Goal: Task Accomplishment & Management: Manage account settings

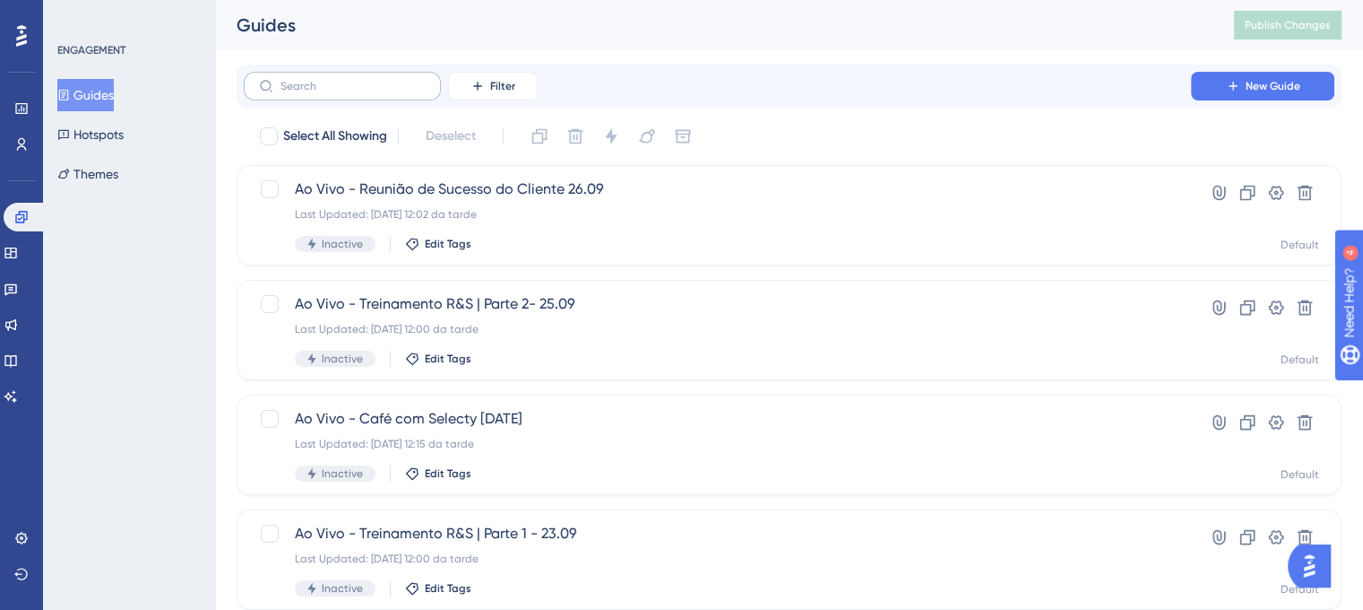
click at [344, 92] on label at bounding box center [342, 86] width 197 height 29
click at [344, 92] on input "text" at bounding box center [353, 86] width 145 height 13
type input "09.0"
click at [547, 208] on div "Last Updated: [DATE] 09:02 da manhã" at bounding box center [717, 214] width 845 height 14
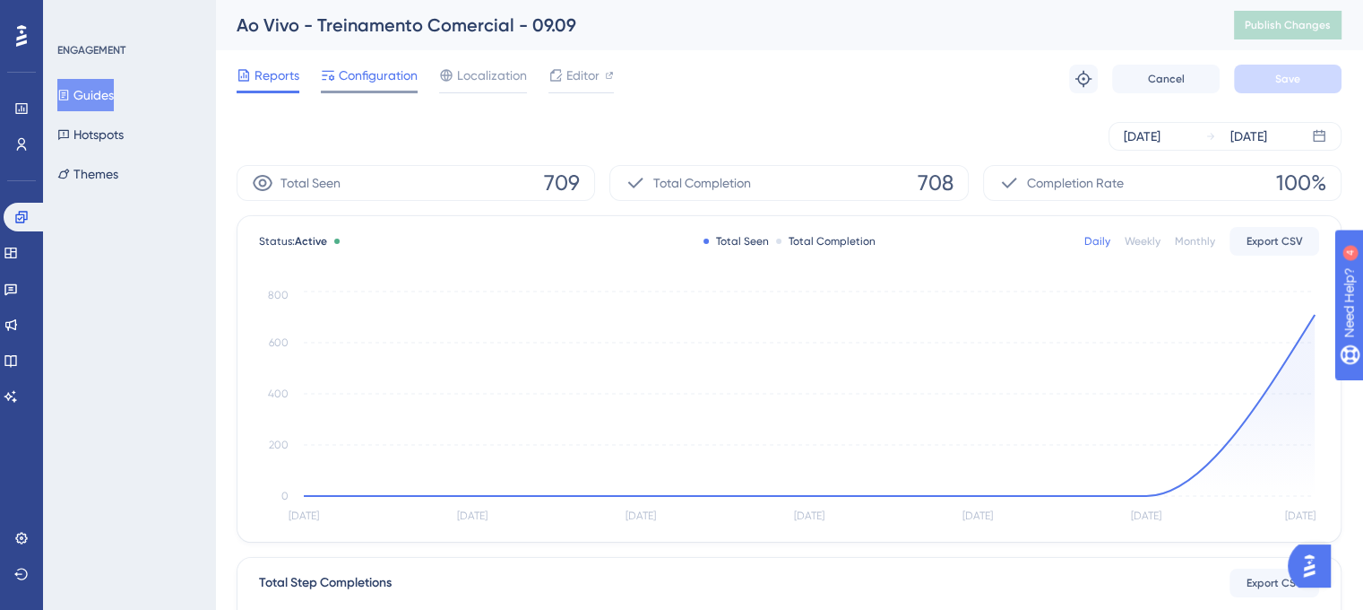
click at [362, 78] on span "Configuration" at bounding box center [378, 76] width 79 height 22
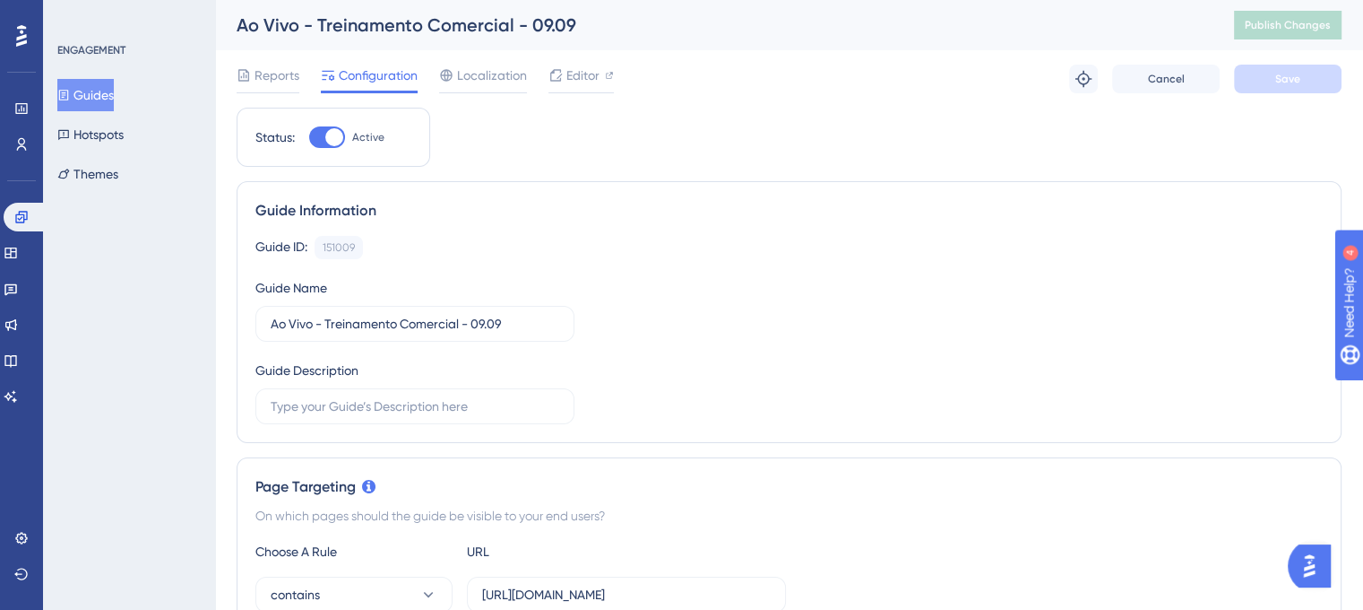
click at [339, 137] on div at bounding box center [334, 137] width 18 height 18
click at [309, 137] on input "Active" at bounding box center [308, 137] width 1 height 1
checkbox input "false"
click at [1309, 76] on button "Save" at bounding box center [1288, 79] width 108 height 29
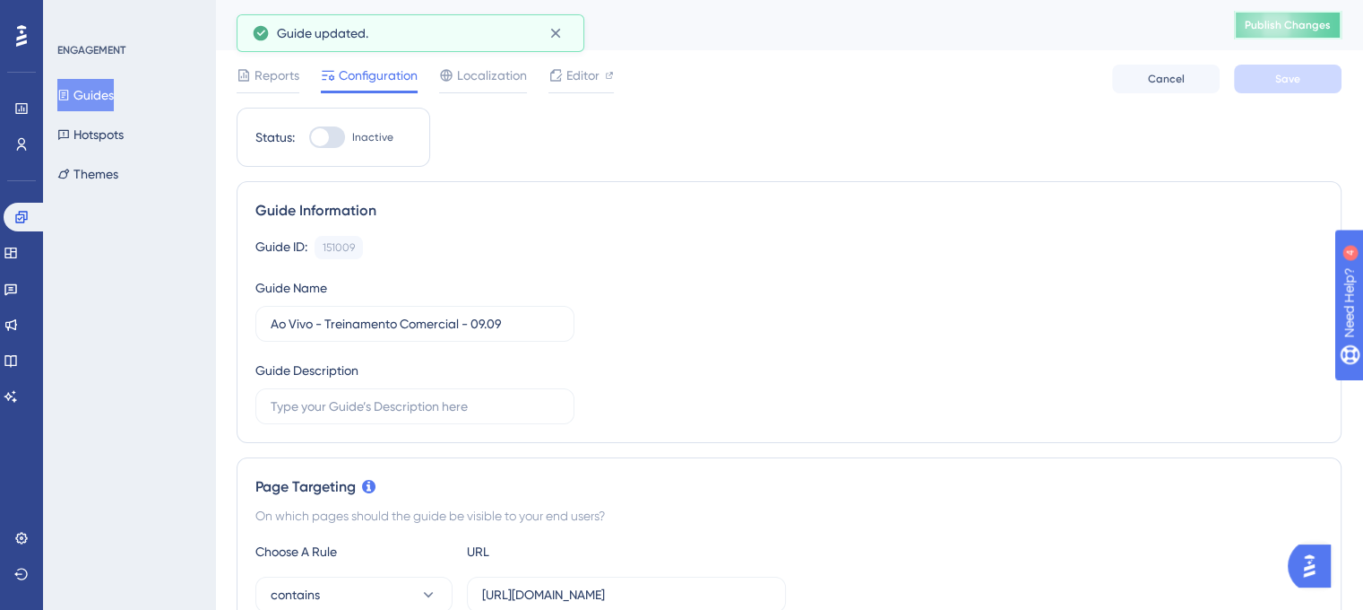
click at [1298, 22] on span "Publish Changes" at bounding box center [1288, 25] width 86 height 14
